Goal: Use online tool/utility: Utilize a website feature to perform a specific function

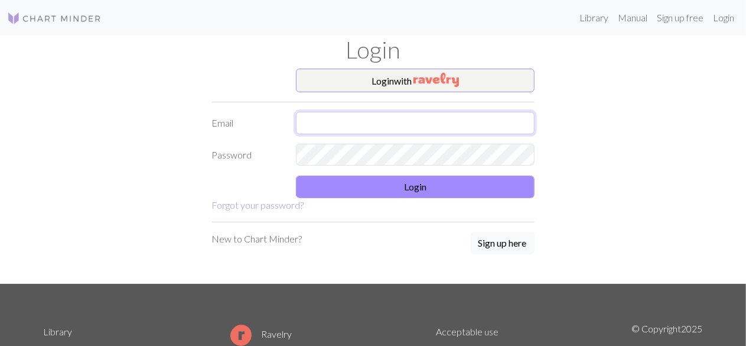
click at [370, 112] on input "text" at bounding box center [415, 123] width 239 height 22
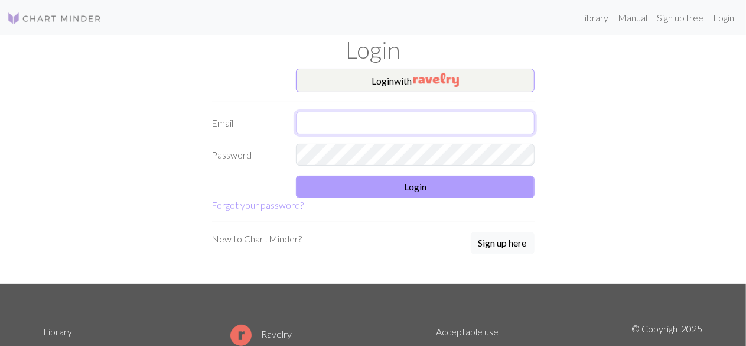
drag, startPoint x: 370, startPoint y: 110, endPoint x: 371, endPoint y: 175, distance: 65.0
click at [371, 175] on form "Login with Email Password Login Forgot your password?" at bounding box center [373, 141] width 323 height 144
type input "[EMAIL_ADDRESS][DOMAIN_NAME]"
click at [346, 175] on button "Login" at bounding box center [415, 186] width 239 height 22
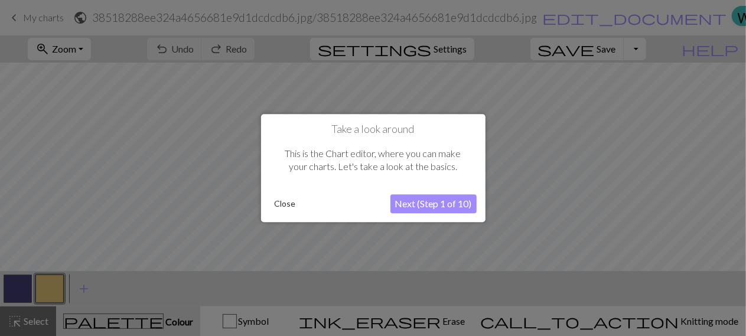
click at [281, 205] on button "Close" at bounding box center [285, 204] width 31 height 18
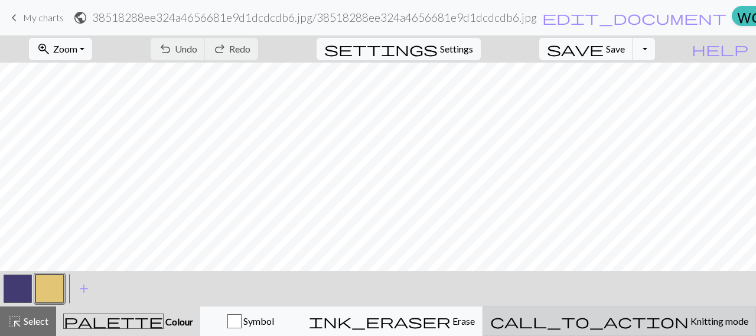
click at [676, 327] on div "call_to_action Knitting mode Knitting mode" at bounding box center [619, 321] width 258 height 14
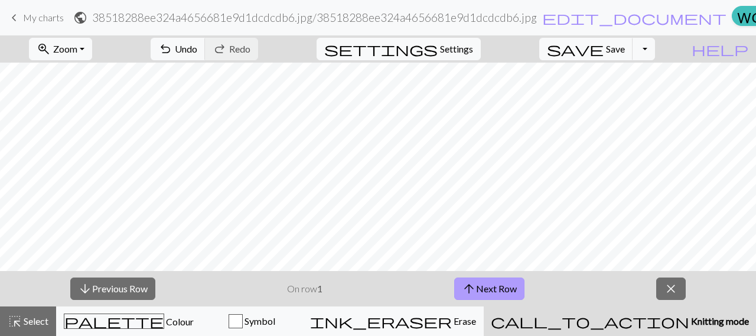
click at [479, 280] on button "arrow_upward Next Row" at bounding box center [489, 289] width 70 height 22
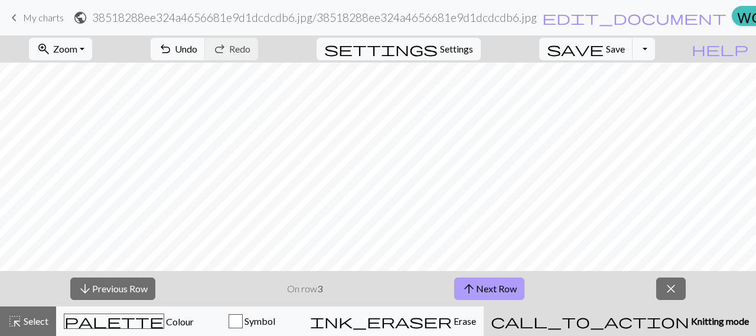
click at [479, 280] on button "arrow_upward Next Row" at bounding box center [489, 289] width 70 height 22
click at [479, 280] on button "arrow_upward Next Row" at bounding box center [491, 289] width 70 height 22
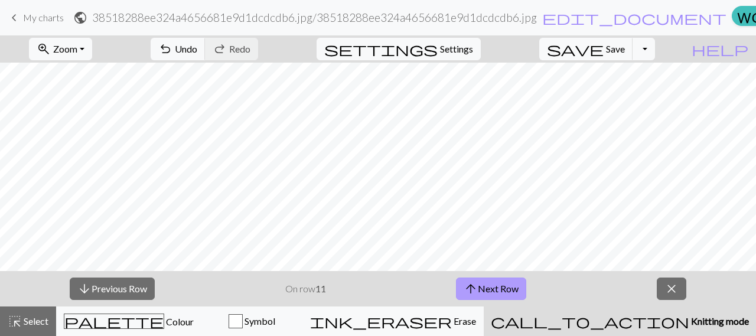
click at [479, 280] on button "arrow_upward Next Row" at bounding box center [491, 289] width 70 height 22
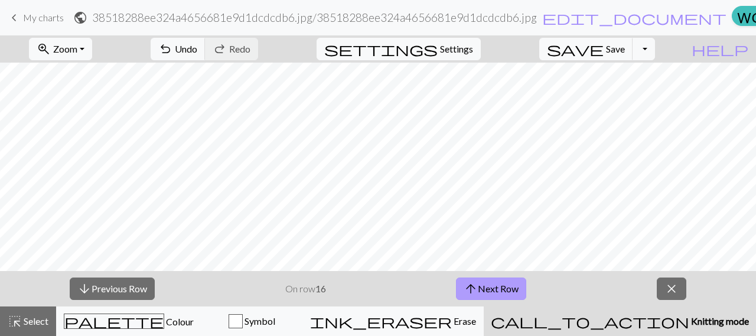
click at [479, 280] on button "arrow_upward Next Row" at bounding box center [491, 289] width 70 height 22
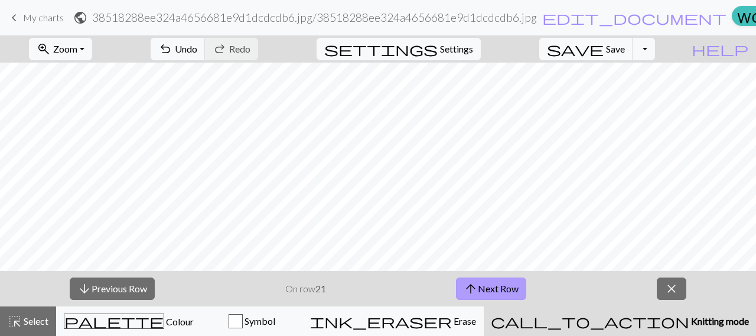
click at [479, 280] on button "arrow_upward Next Row" at bounding box center [491, 289] width 70 height 22
click at [141, 289] on button "arrow_downward Previous Row" at bounding box center [112, 289] width 85 height 22
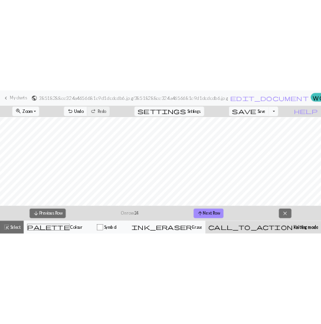
scroll to position [756, 0]
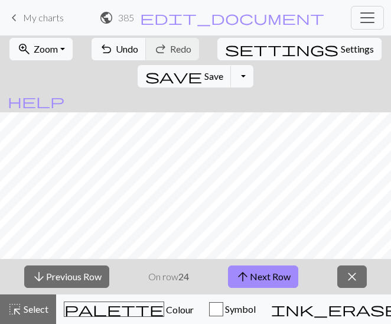
click at [24, 265] on button "arrow_downward Previous Row" at bounding box center [66, 276] width 85 height 22
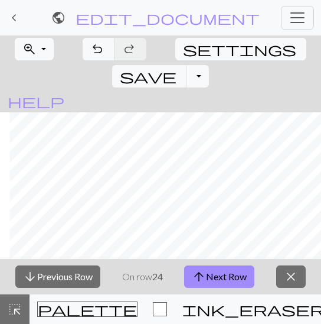
scroll to position [756, 805]
click at [221, 280] on button "arrow_upward Next Row" at bounding box center [219, 276] width 70 height 22
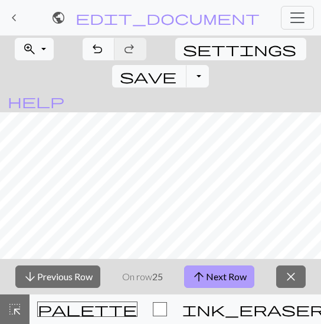
click at [203, 278] on span "arrow_upward" at bounding box center [199, 276] width 14 height 17
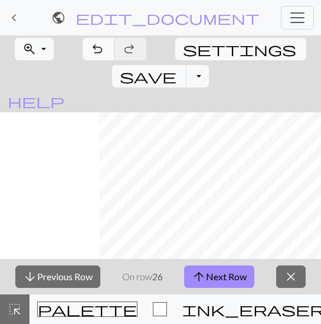
scroll to position [718, 805]
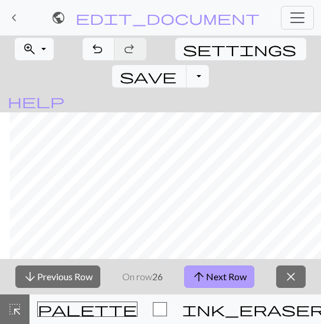
click at [219, 275] on button "arrow_upward Next Row" at bounding box center [219, 276] width 70 height 22
click at [208, 267] on button "arrow_upward Next Row" at bounding box center [219, 276] width 70 height 22
